Goal: Find specific page/section: Find specific page/section

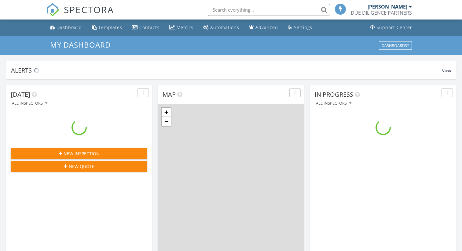
scroll to position [556, 462]
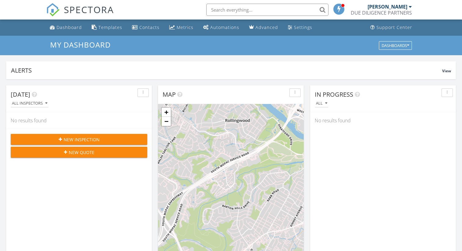
click at [224, 9] on input "text" at bounding box center [267, 10] width 122 height 12
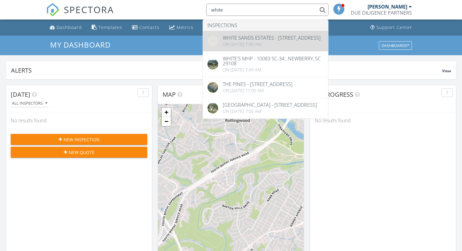
type input "white"
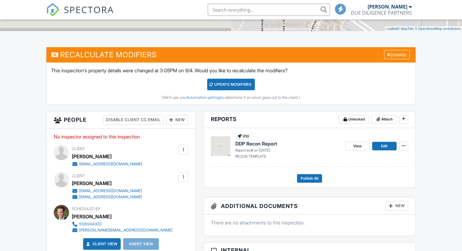
scroll to position [133, 0]
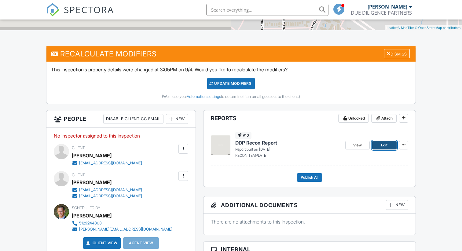
click at [384, 147] on span "Edit" at bounding box center [384, 145] width 6 height 6
